Goal: Task Accomplishment & Management: Manage account settings

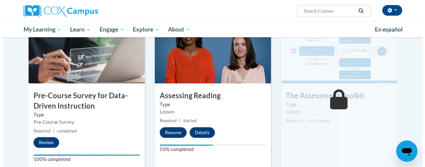
scroll to position [162, 0]
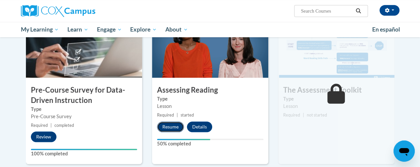
click at [171, 125] on button "Resume" at bounding box center [170, 127] width 27 height 11
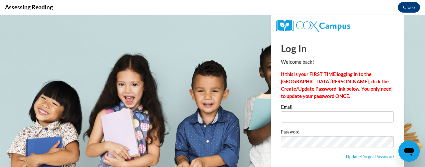
scroll to position [0, 0]
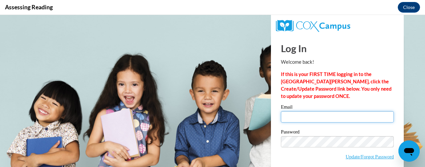
click at [293, 118] on input "Email" at bounding box center [337, 116] width 113 height 11
type input "[PERSON_NAME][EMAIL_ADDRESS][PERSON_NAME][DOMAIN_NAME]"
